Goal: Task Accomplishment & Management: Manage account settings

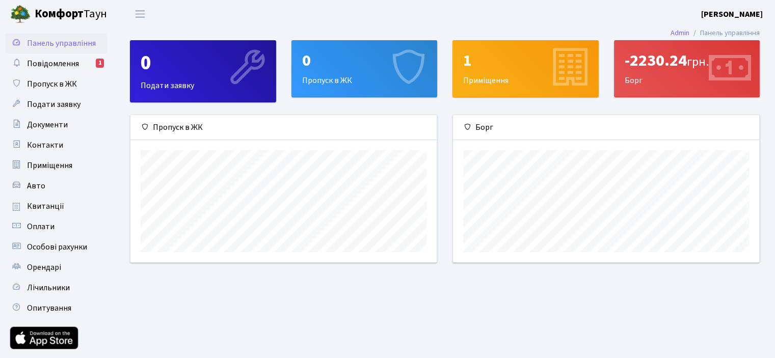
click at [649, 70] on div "-2230.24 грн." at bounding box center [686, 60] width 125 height 19
click at [55, 59] on span "Повідомлення" at bounding box center [53, 63] width 52 height 11
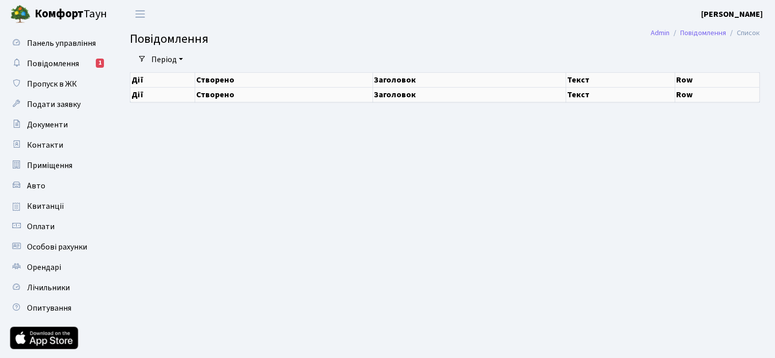
select select "25"
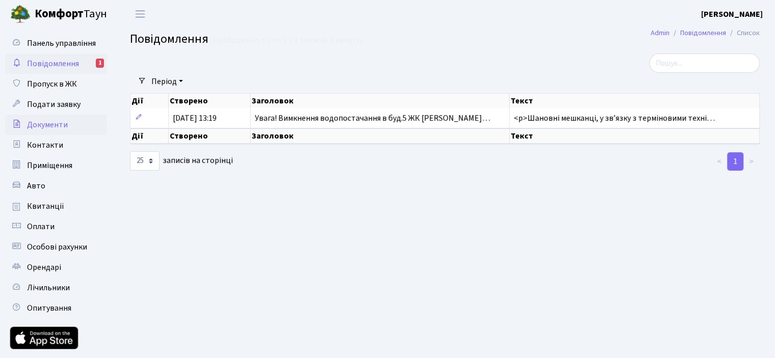
click at [47, 124] on span "Документи" at bounding box center [47, 124] width 41 height 11
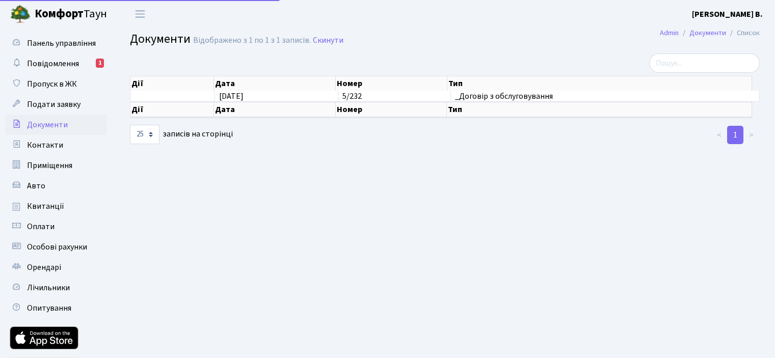
select select "25"
click at [49, 209] on span "Квитанції" at bounding box center [45, 206] width 37 height 11
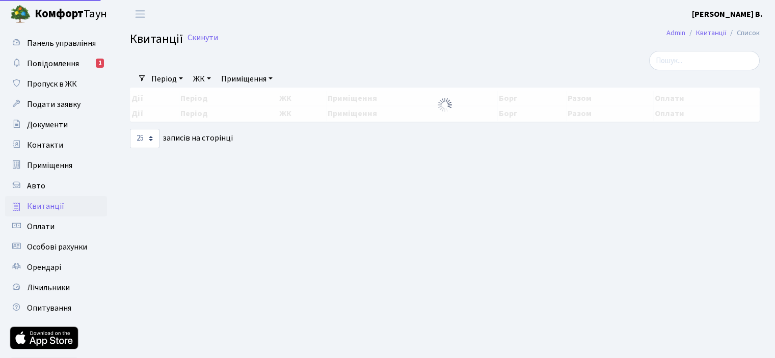
select select "25"
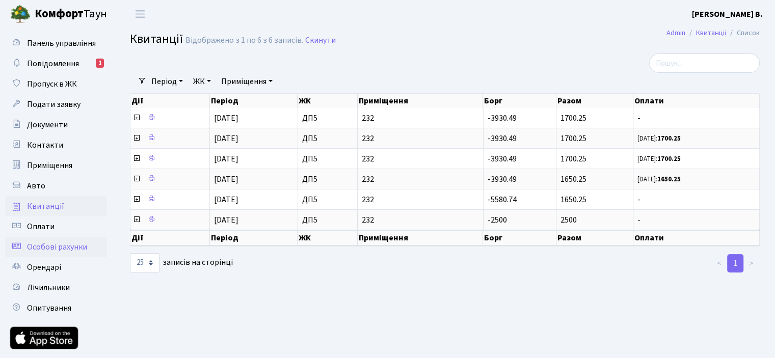
click at [56, 245] on span "Особові рахунки" at bounding box center [57, 246] width 60 height 11
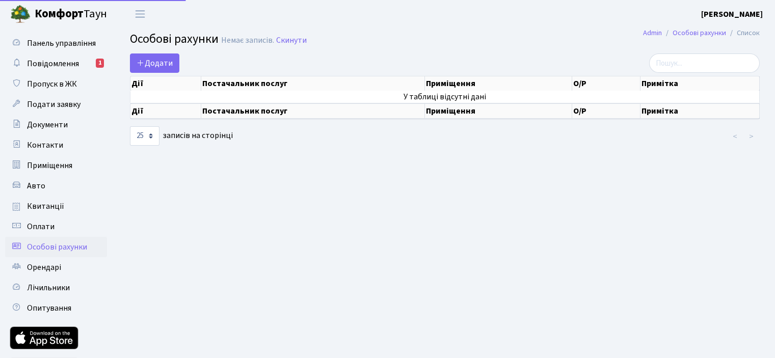
select select "25"
click at [37, 205] on span "Квитанції" at bounding box center [45, 206] width 37 height 11
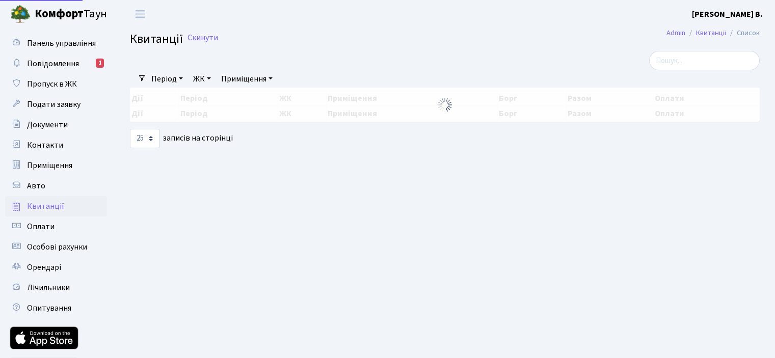
select select "25"
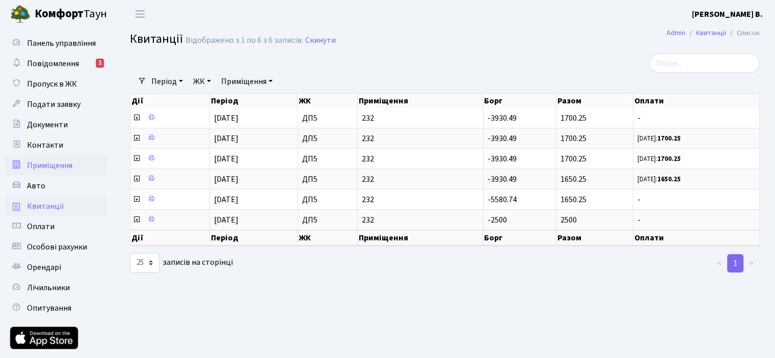
click at [44, 167] on span "Приміщення" at bounding box center [49, 165] width 45 height 11
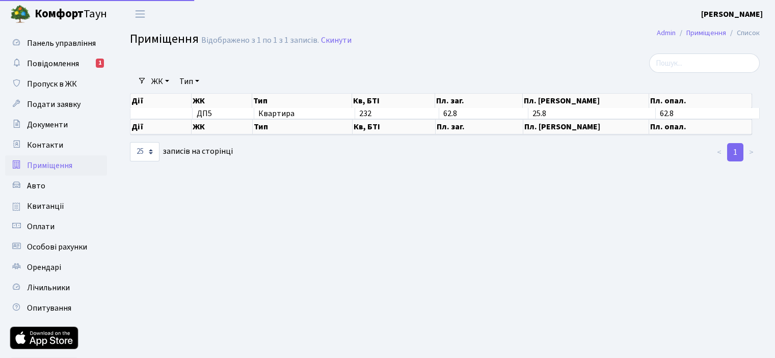
select select "25"
click at [44, 125] on span "Документи" at bounding box center [47, 124] width 41 height 11
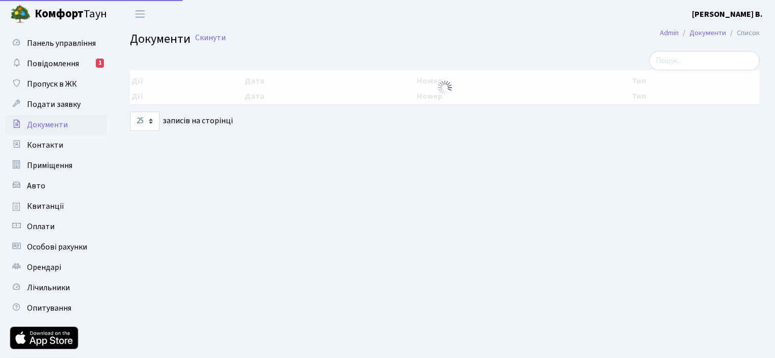
select select "25"
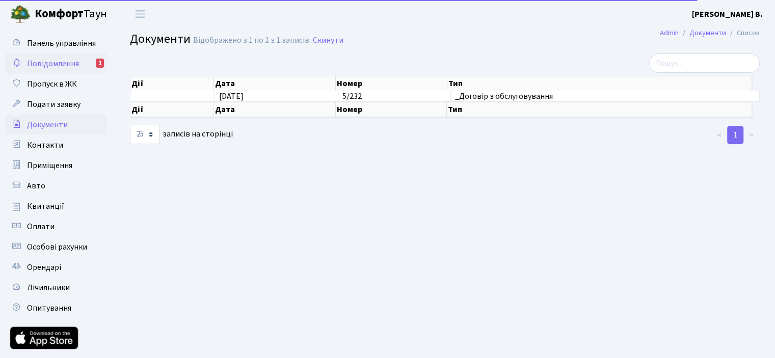
click at [61, 63] on span "Повідомлення" at bounding box center [53, 63] width 52 height 11
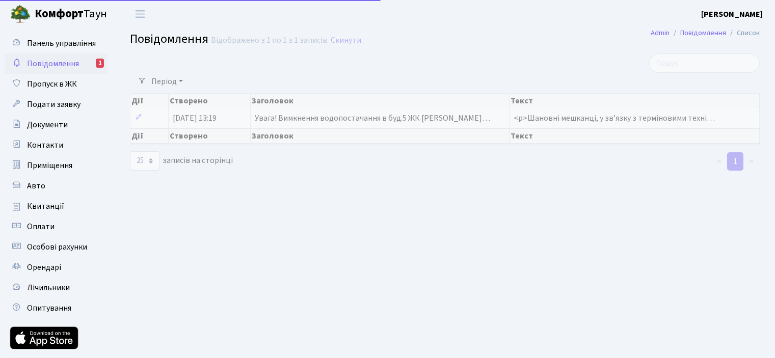
select select "25"
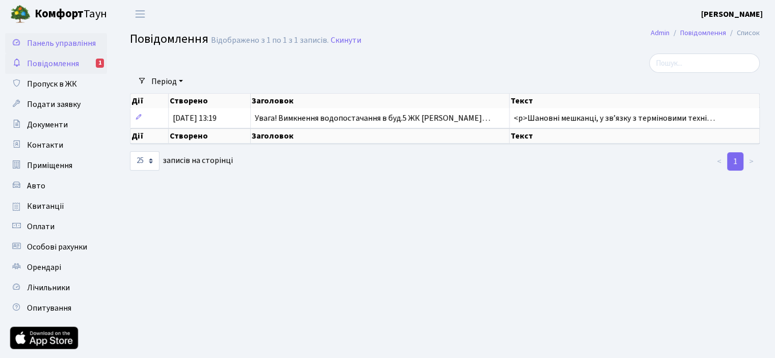
click at [50, 44] on span "Панель управління" at bounding box center [61, 43] width 69 height 11
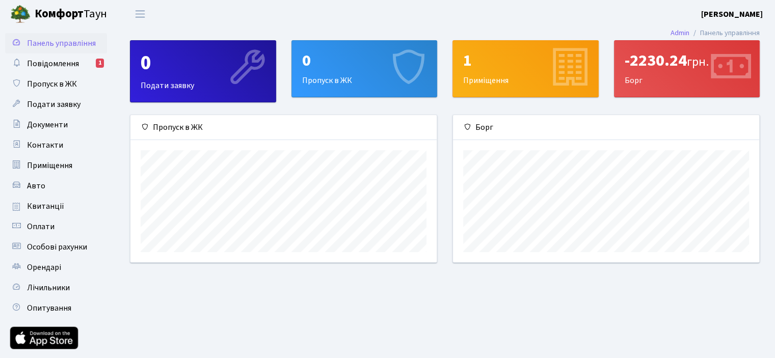
scroll to position [147, 306]
click at [517, 78] on div "1 Приміщення" at bounding box center [525, 69] width 145 height 56
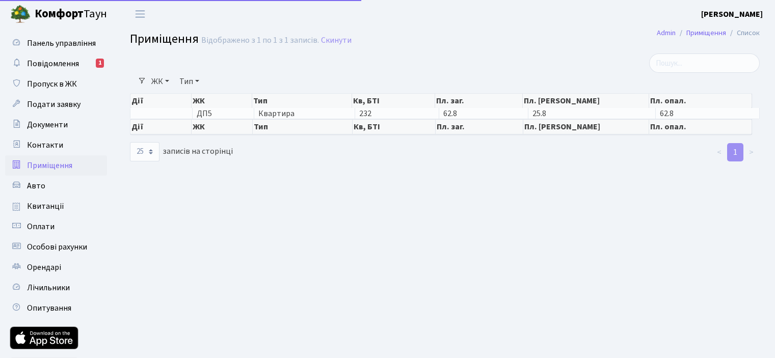
select select "25"
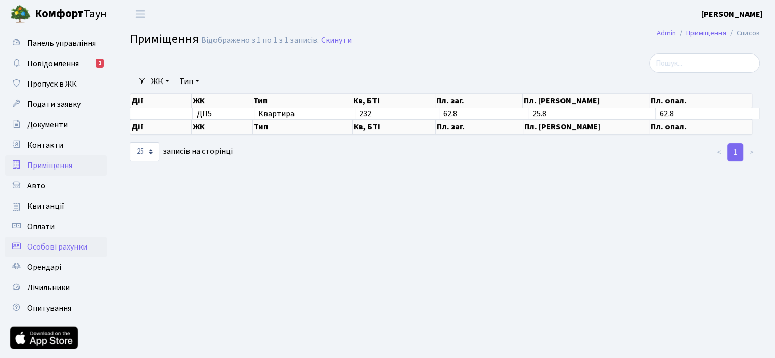
click at [46, 244] on span "Особові рахунки" at bounding box center [57, 246] width 60 height 11
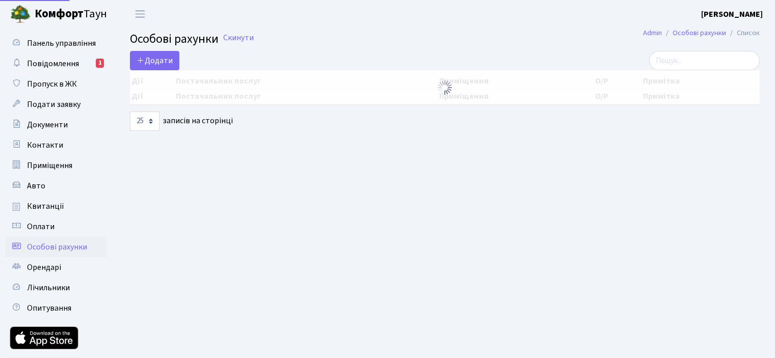
select select "25"
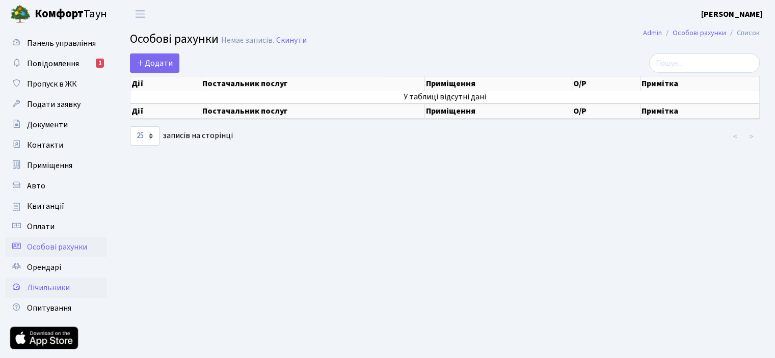
click at [58, 289] on span "Лічильники" at bounding box center [48, 287] width 43 height 11
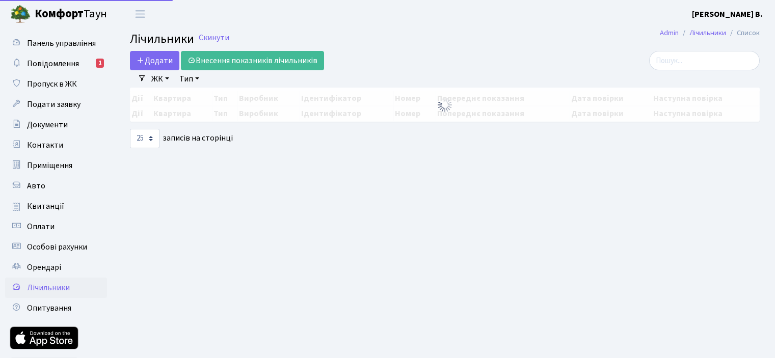
select select "25"
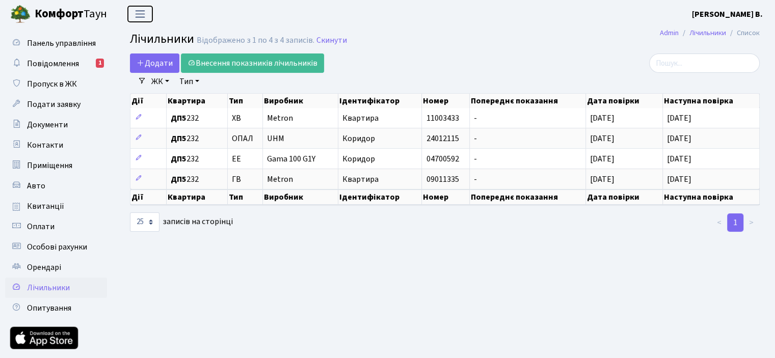
click at [135, 13] on span "Переключити навігацію" at bounding box center [139, 14] width 15 height 12
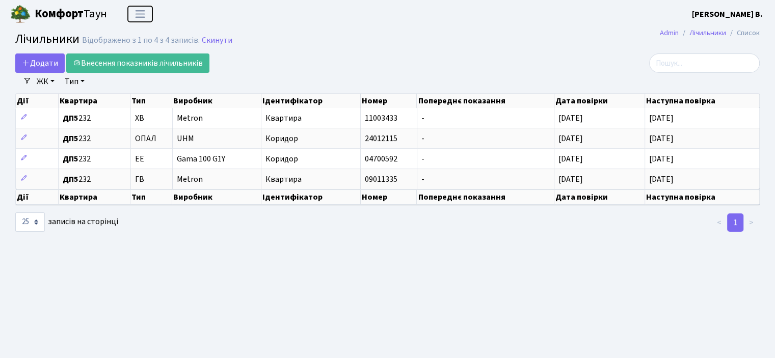
click at [135, 13] on span "Переключити навігацію" at bounding box center [139, 14] width 15 height 12
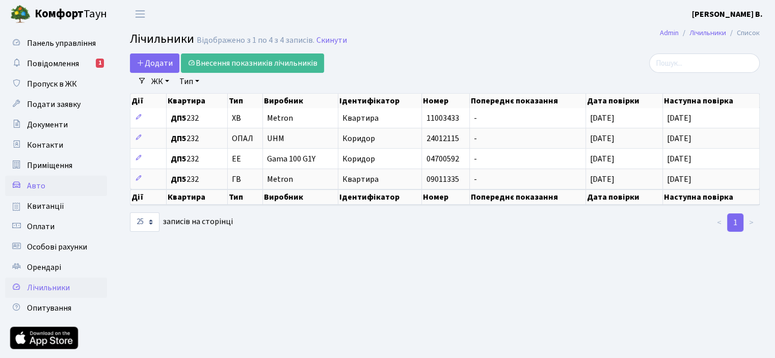
click at [42, 189] on span "Авто" at bounding box center [36, 185] width 18 height 11
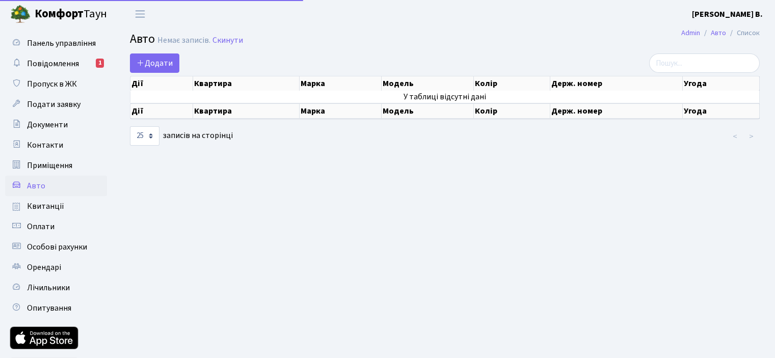
select select "25"
click at [52, 163] on span "Приміщення" at bounding box center [49, 165] width 45 height 11
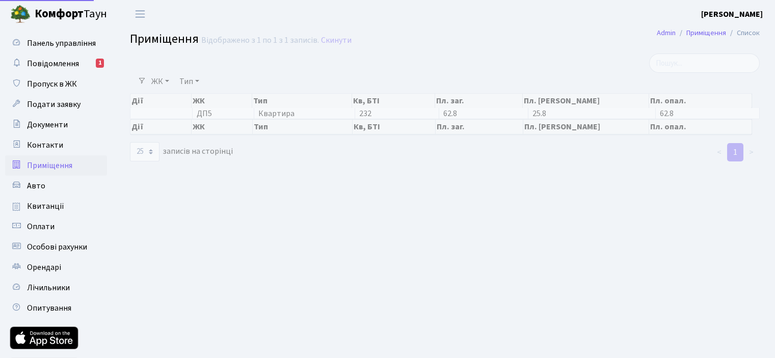
select select "25"
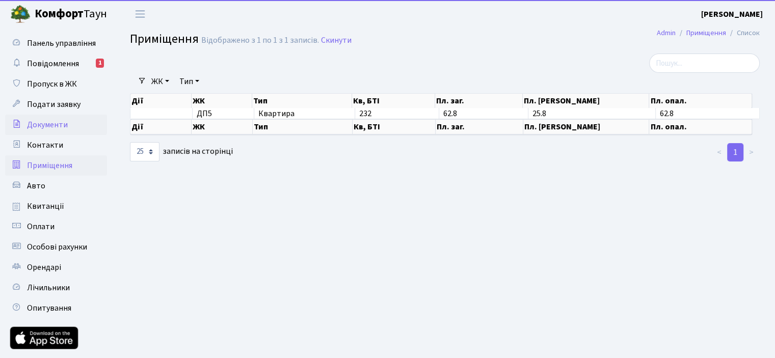
click at [39, 124] on span "Документи" at bounding box center [47, 124] width 41 height 11
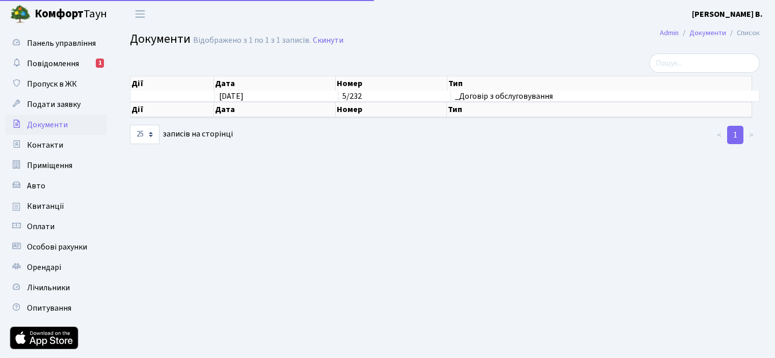
select select "25"
click at [46, 103] on span "Подати заявку" at bounding box center [53, 104] width 53 height 11
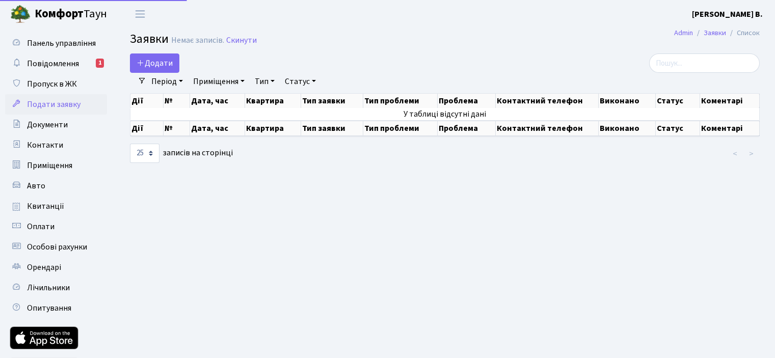
select select "25"
click at [48, 83] on span "Пропуск в ЖК" at bounding box center [52, 83] width 50 height 11
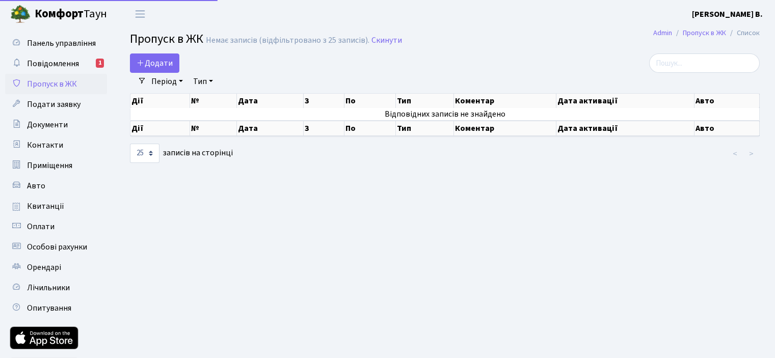
select select "25"
click at [60, 63] on span "Повідомлення" at bounding box center [53, 63] width 52 height 11
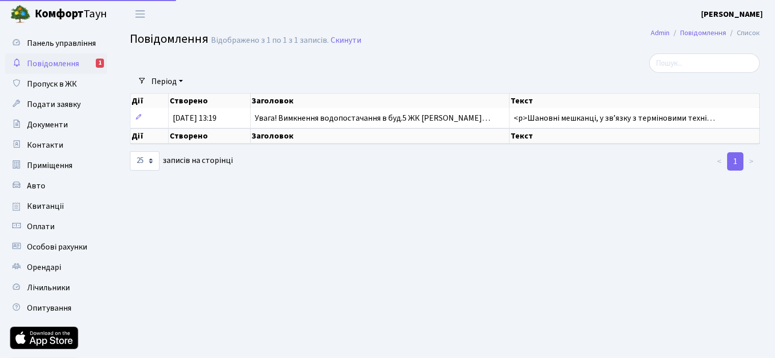
select select "25"
click at [143, 14] on span "Переключити навігацію" at bounding box center [139, 14] width 15 height 12
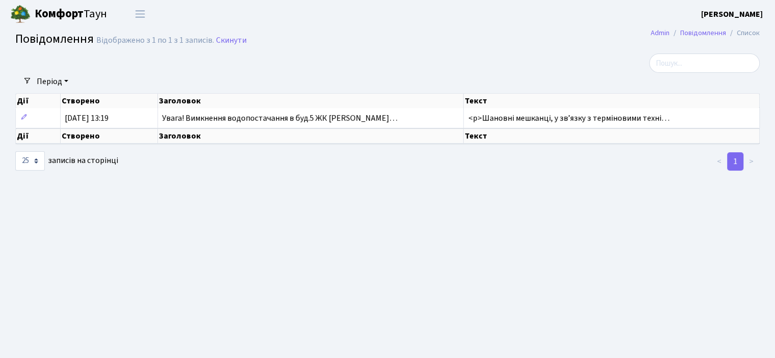
click at [731, 12] on b "[PERSON_NAME]" at bounding box center [732, 14] width 62 height 11
click at [721, 29] on link "Мій обліковий запис" at bounding box center [711, 32] width 101 height 16
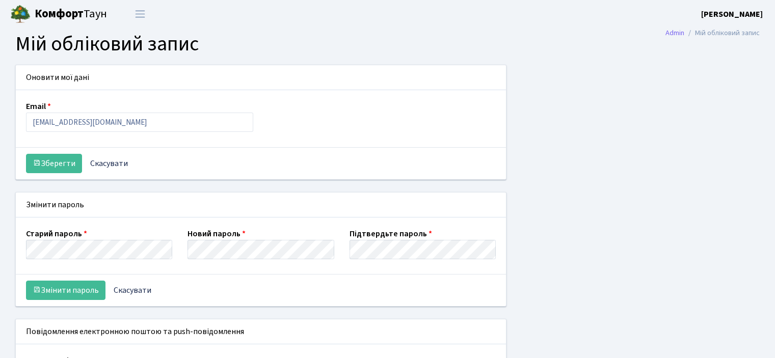
select select
